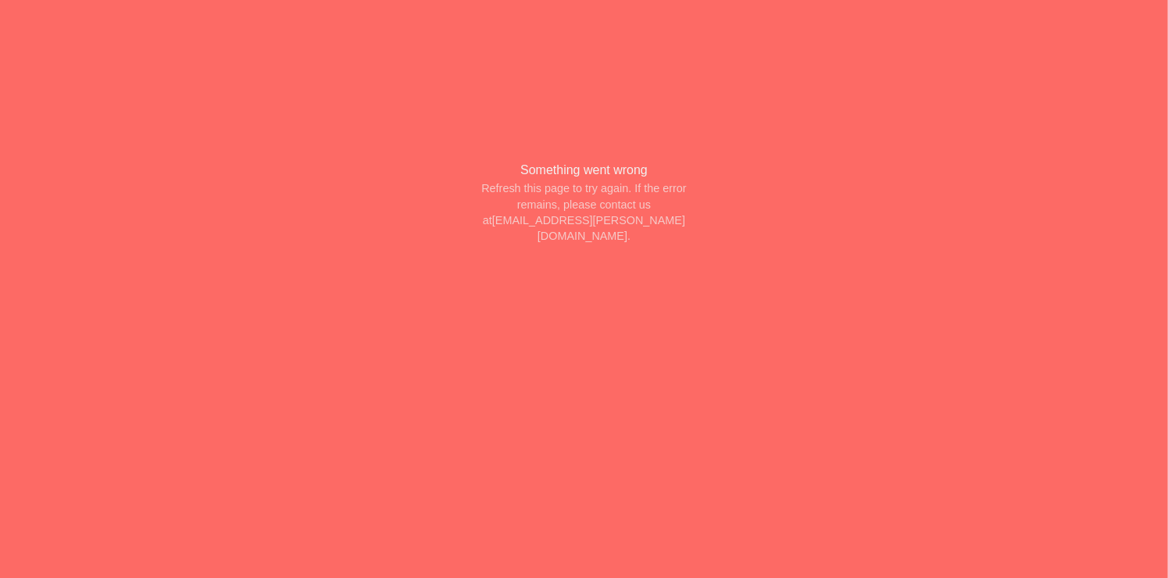
click at [682, 193] on div "Something went wrong Refresh this page to try again. If the error remains, plea…" at bounding box center [585, 202] width 344 height 183
click at [652, 234] on div "Something went wrong Refresh this page to try again. If the error remains, plea…" at bounding box center [585, 202] width 344 height 183
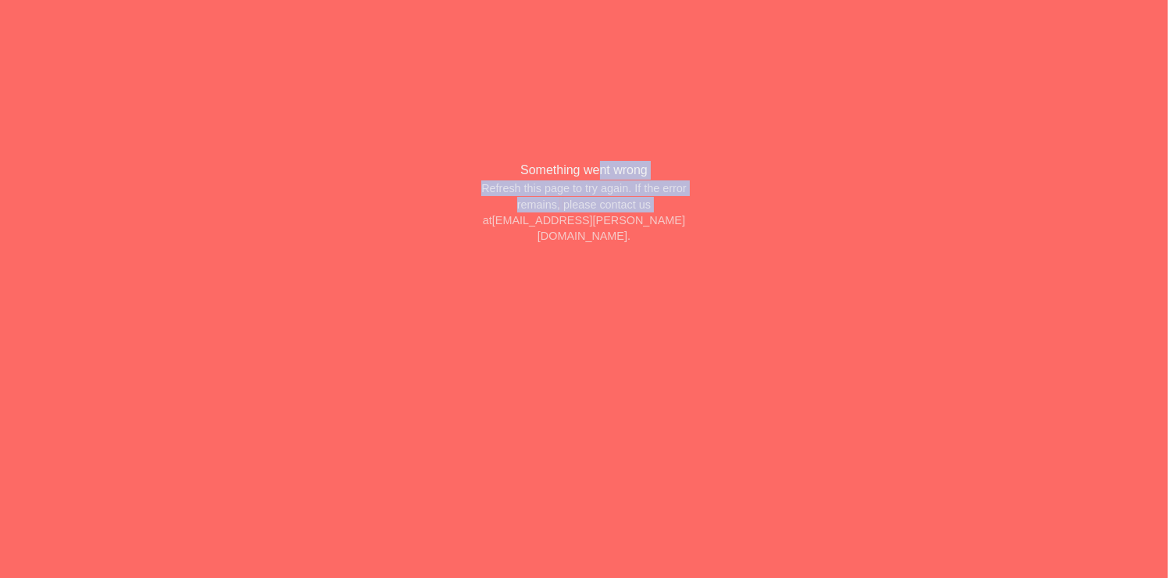
drag, startPoint x: 598, startPoint y: 177, endPoint x: 616, endPoint y: 245, distance: 71.1
click at [615, 245] on div "Something went wrong Refresh this page to try again. If the error remains, plea…" at bounding box center [585, 202] width 344 height 183
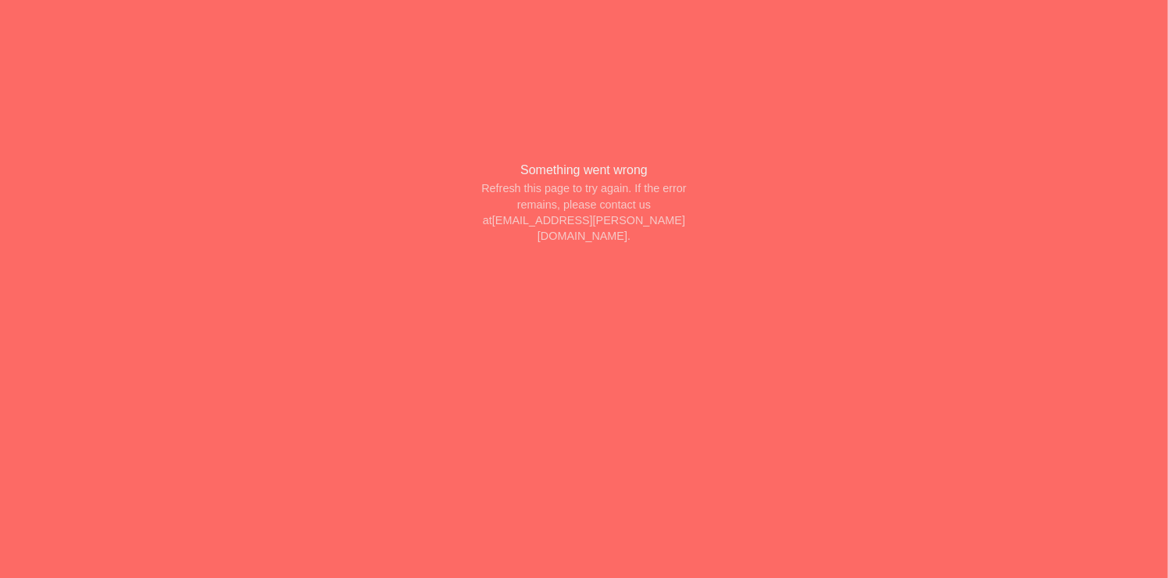
click at [715, 250] on div "Something went wrong Refresh this page to try again. If the error remains, plea…" at bounding box center [585, 202] width 344 height 183
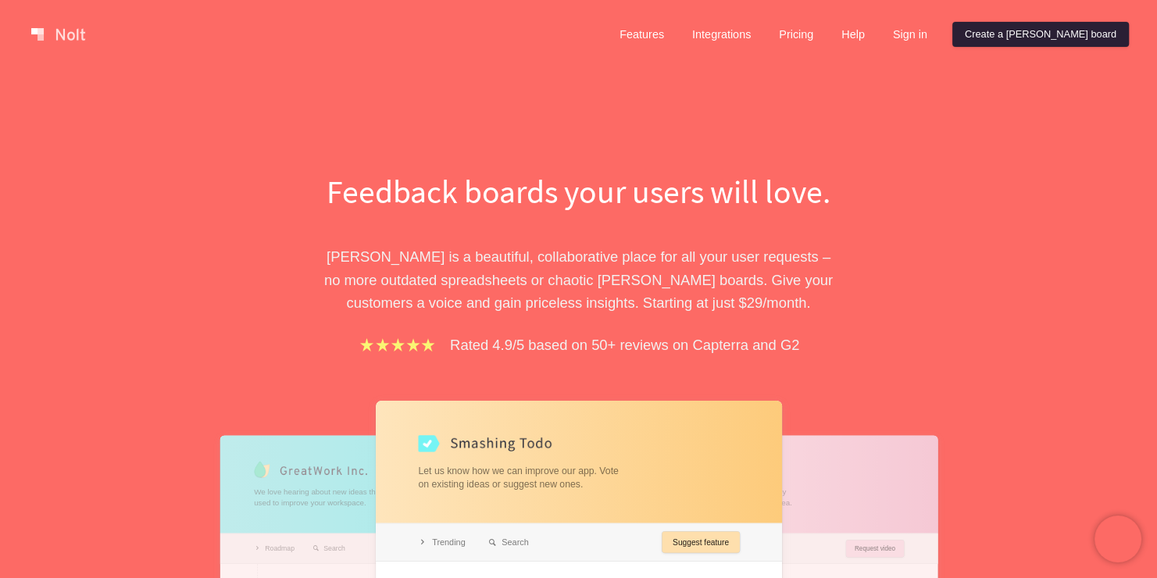
click at [1107, 22] on link "Create a Nolt board" at bounding box center [1040, 34] width 177 height 25
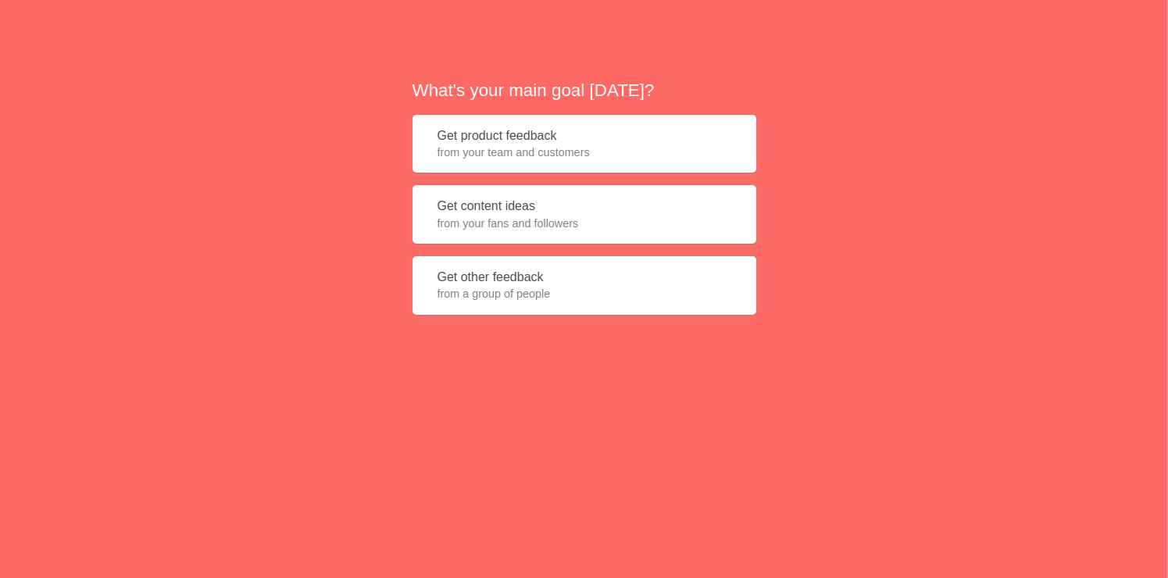
click at [648, 223] on span "from your fans and followers" at bounding box center [585, 224] width 294 height 16
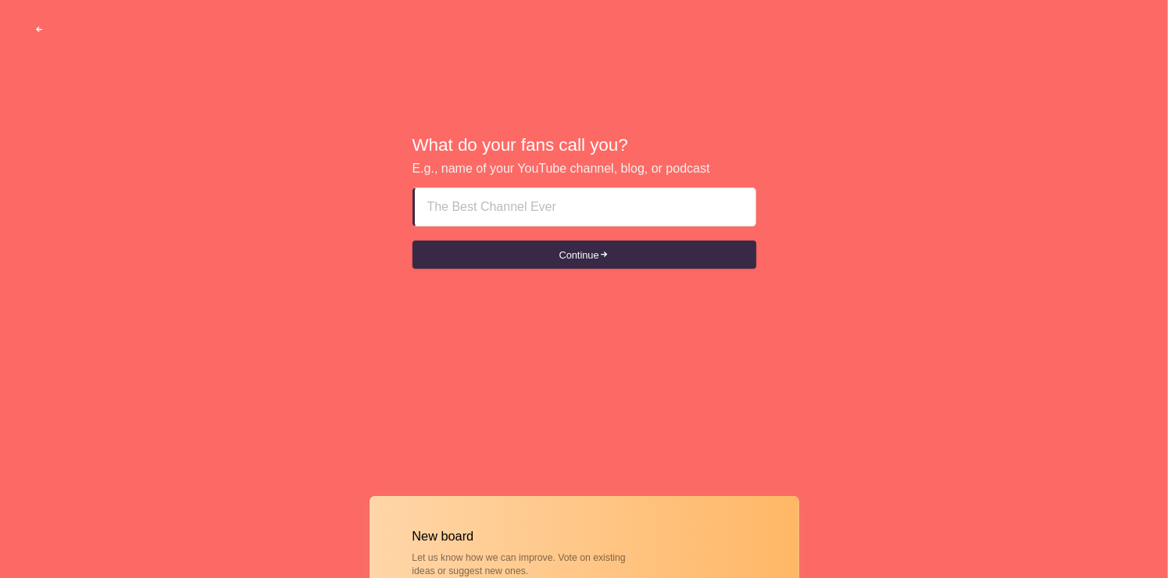
click at [36, 21] on button "button" at bounding box center [40, 30] width 48 height 28
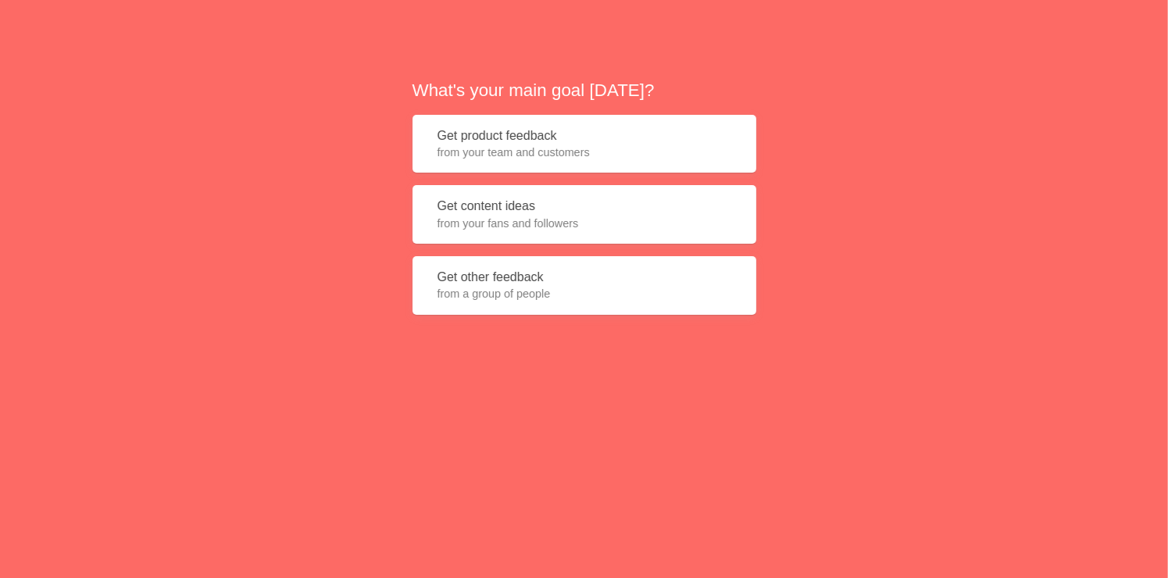
click at [696, 155] on span "from your team and customers" at bounding box center [585, 153] width 294 height 16
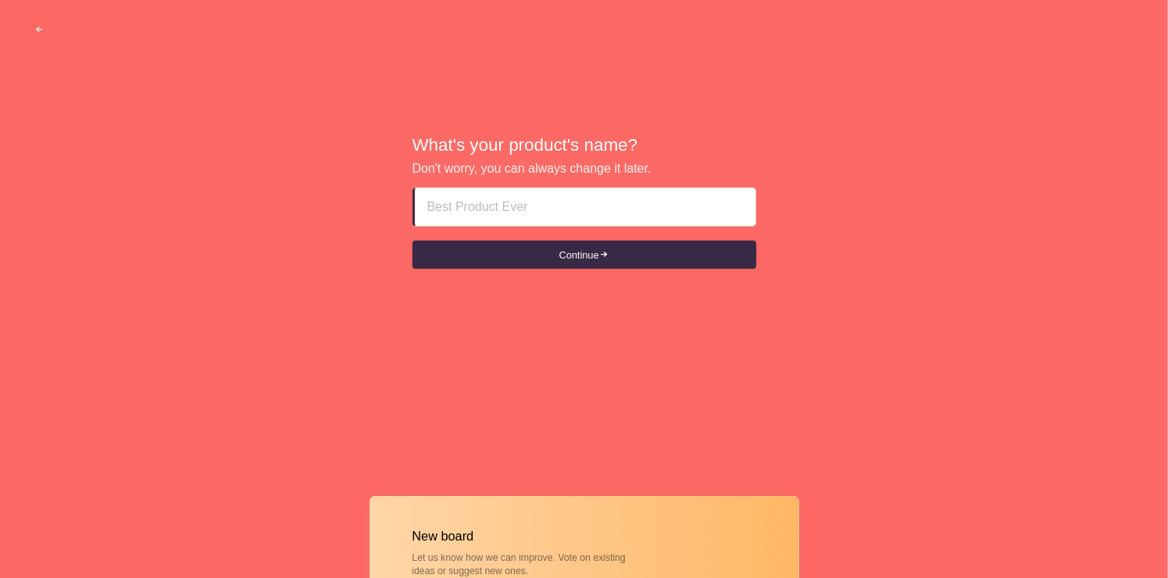
click at [624, 198] on input at bounding box center [585, 207] width 316 height 38
click at [659, 248] on button "Continue" at bounding box center [585, 255] width 344 height 28
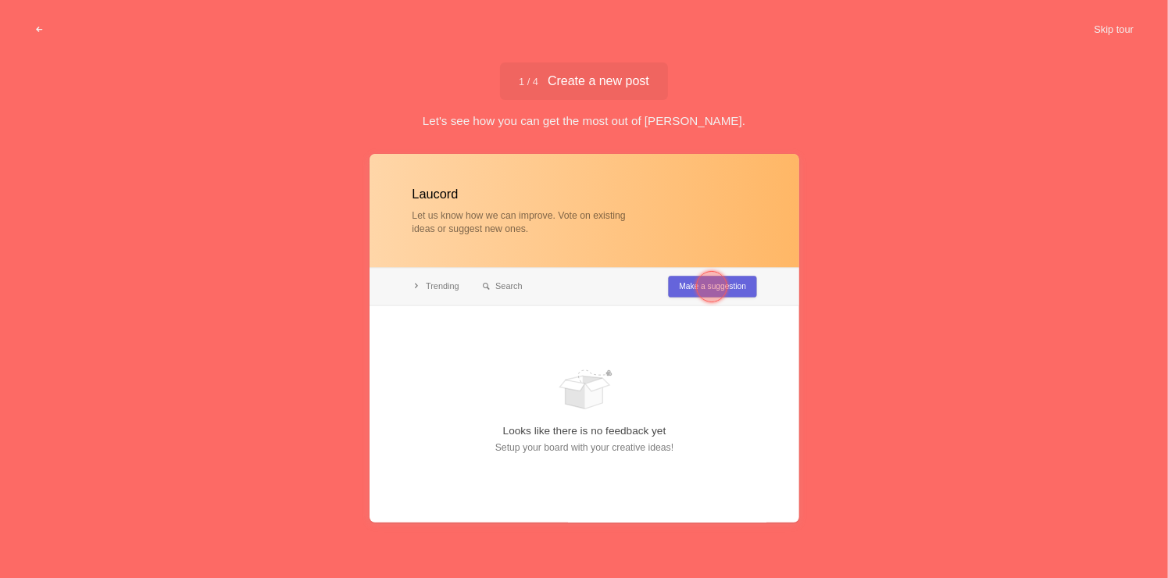
type input "Laucord"
click at [716, 285] on div at bounding box center [711, 286] width 31 height 31
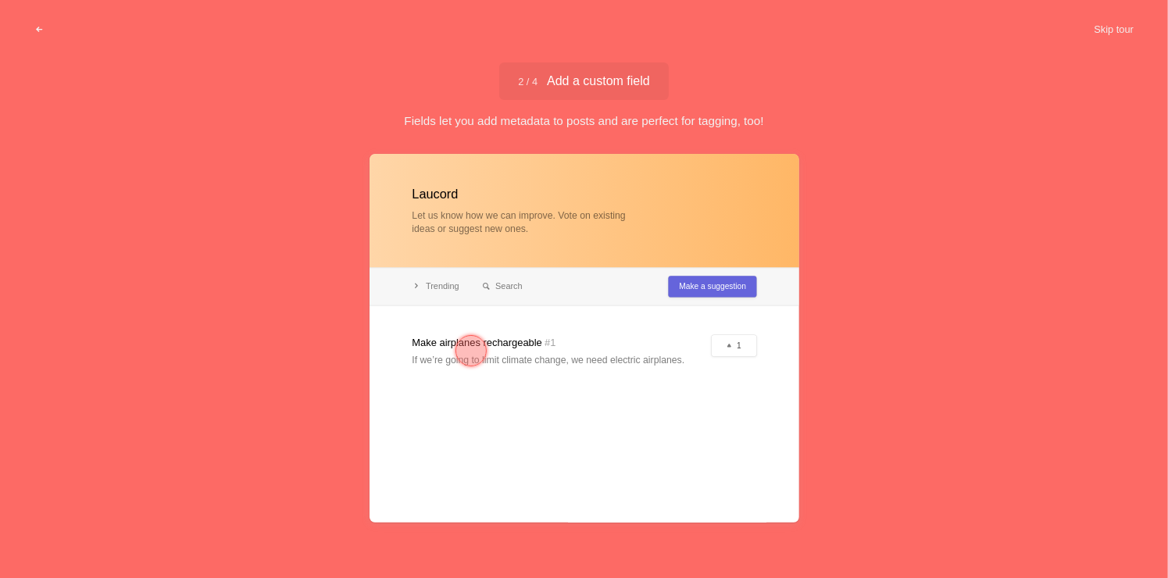
click at [701, 344] on div at bounding box center [585, 338] width 430 height 369
drag, startPoint x: 511, startPoint y: 336, endPoint x: 497, endPoint y: 338, distance: 14.3
click at [510, 336] on div at bounding box center [585, 338] width 430 height 369
click at [473, 344] on div at bounding box center [471, 350] width 31 height 31
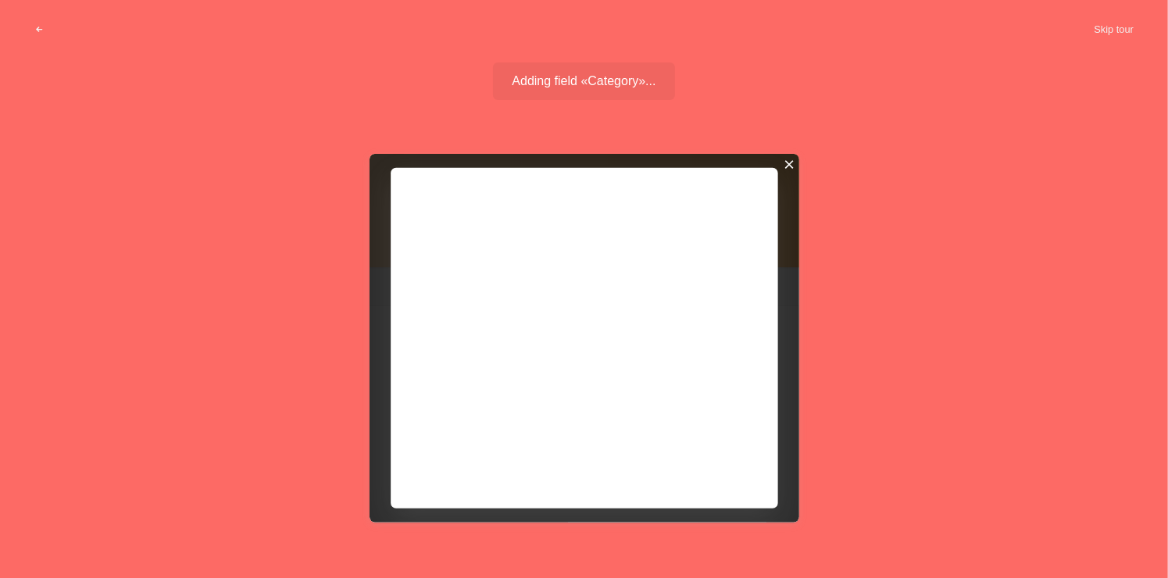
click at [790, 168] on div at bounding box center [788, 164] width 11 height 11
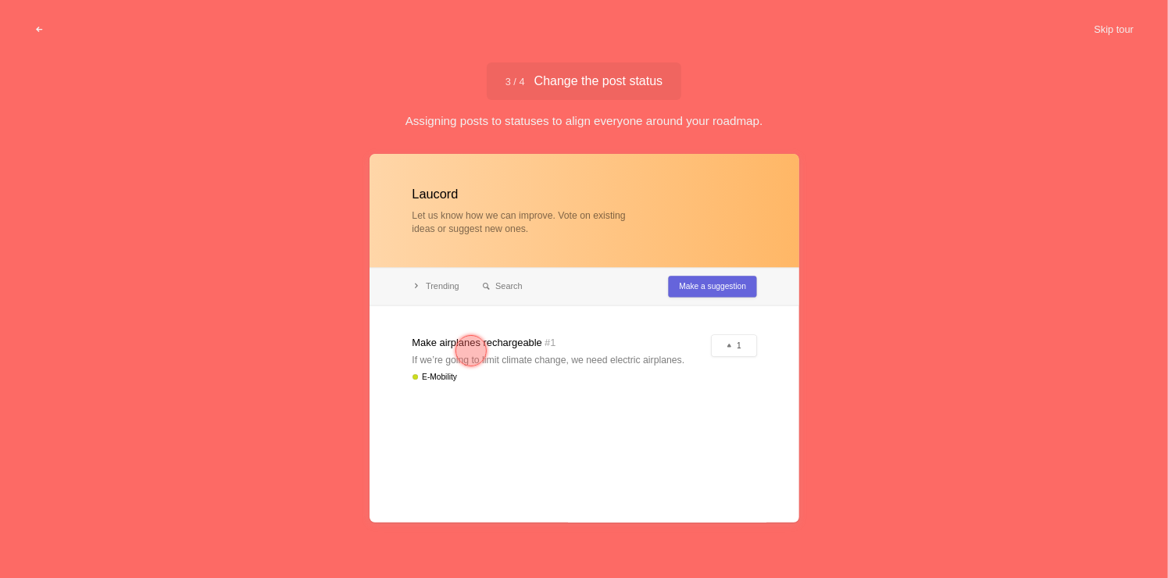
click at [496, 338] on div at bounding box center [471, 351] width 56 height 56
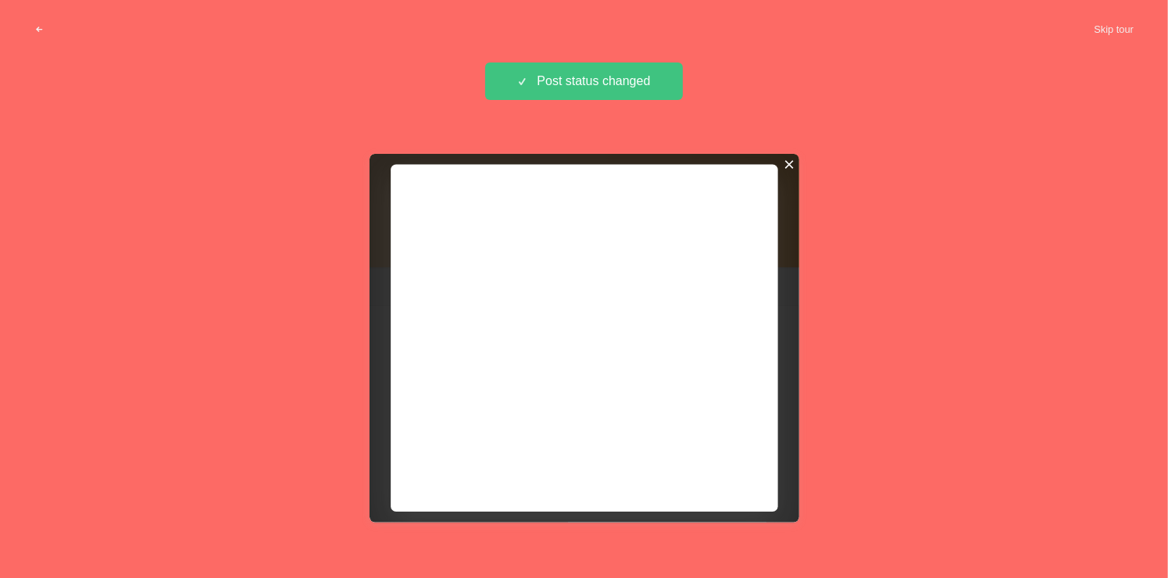
click at [792, 165] on div at bounding box center [788, 164] width 11 height 11
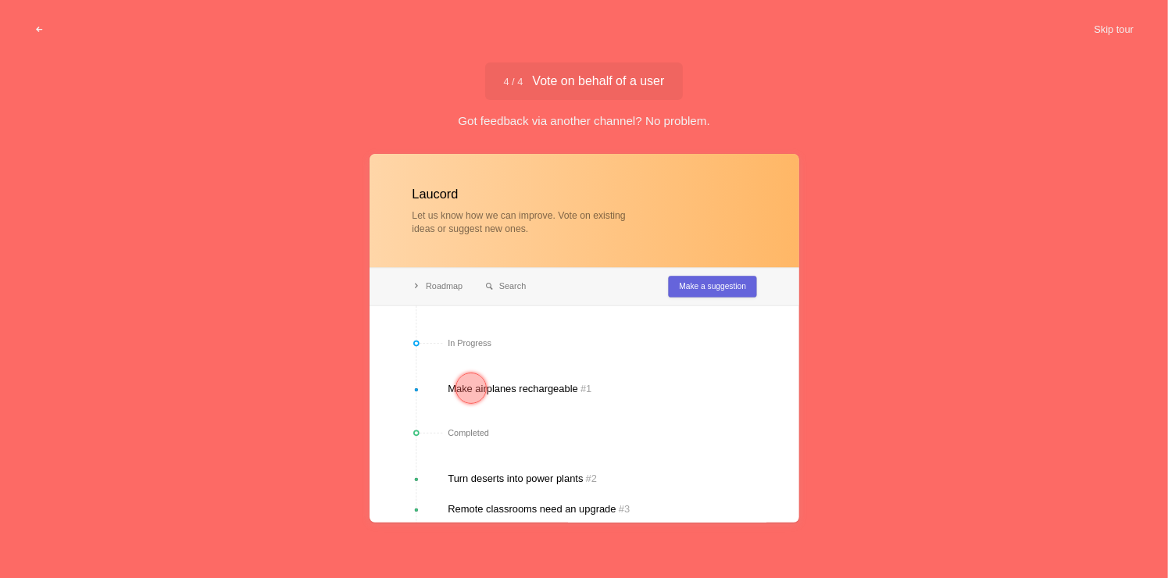
click at [456, 382] on div at bounding box center [471, 388] width 31 height 31
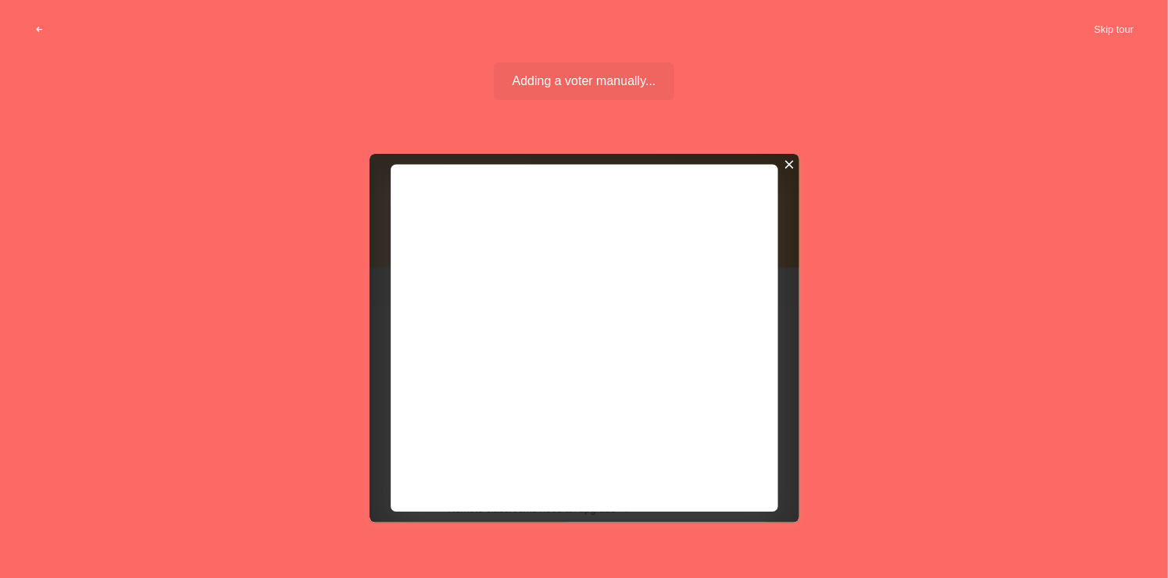
click at [788, 163] on div at bounding box center [788, 164] width 11 height 11
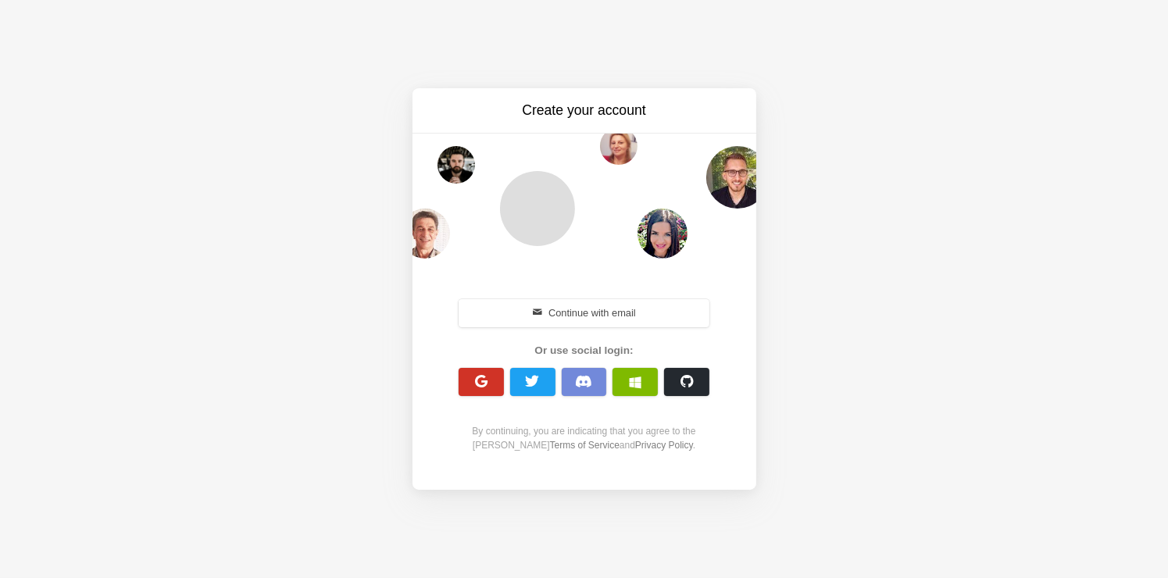
click at [481, 386] on span "button" at bounding box center [480, 381] width 15 height 15
